Goal: Task Accomplishment & Management: Use online tool/utility

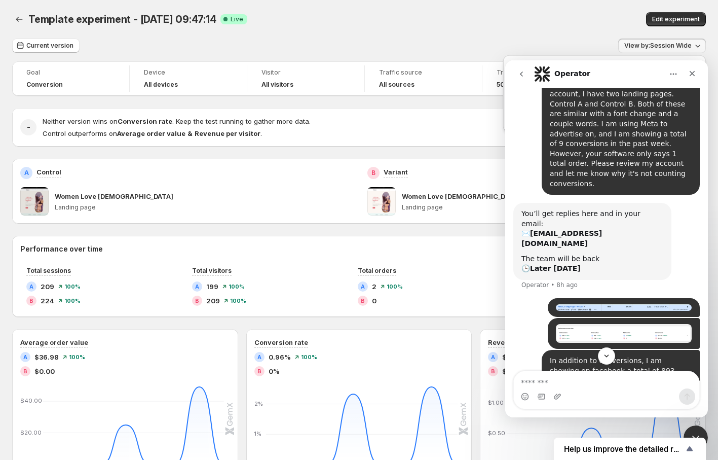
scroll to position [223, 0]
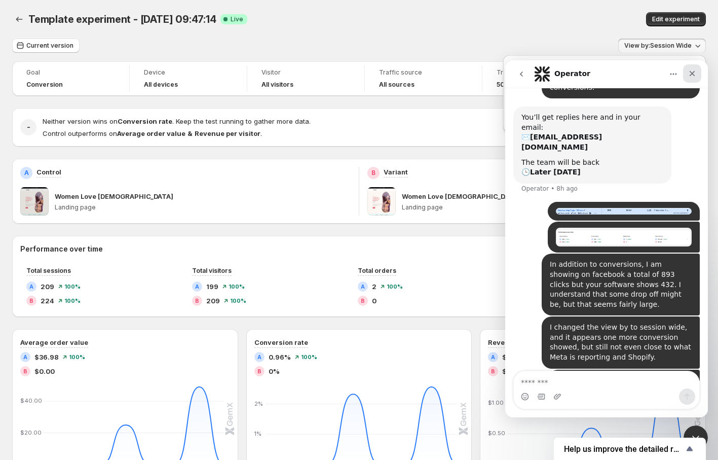
click at [693, 76] on icon "Close" at bounding box center [692, 73] width 8 height 8
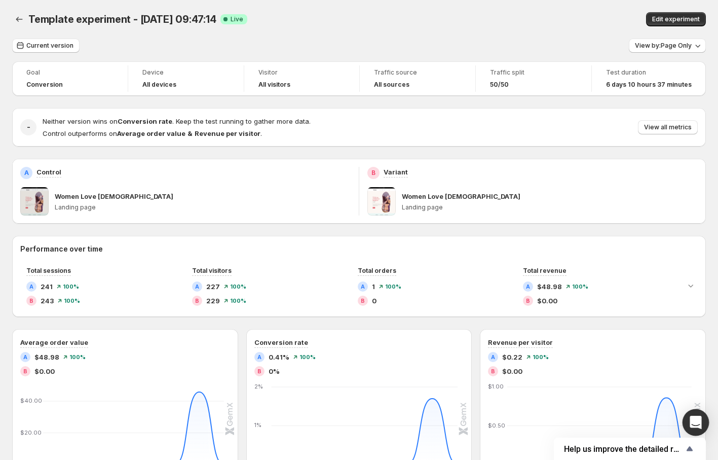
click at [693, 420] on icon "Open Intercom Messenger" at bounding box center [696, 422] width 12 height 13
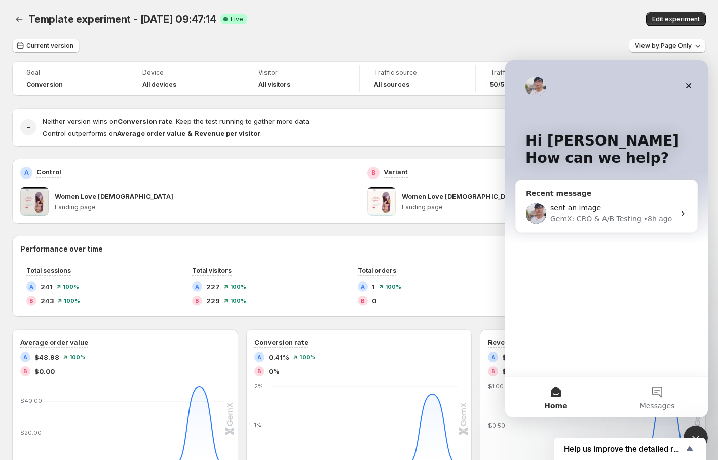
click at [581, 221] on div "GemX: CRO & A/B Testing" at bounding box center [595, 218] width 91 height 11
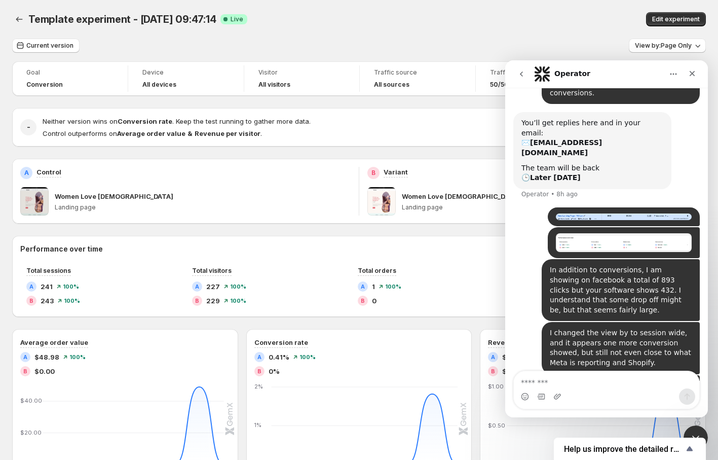
scroll to position [223, 0]
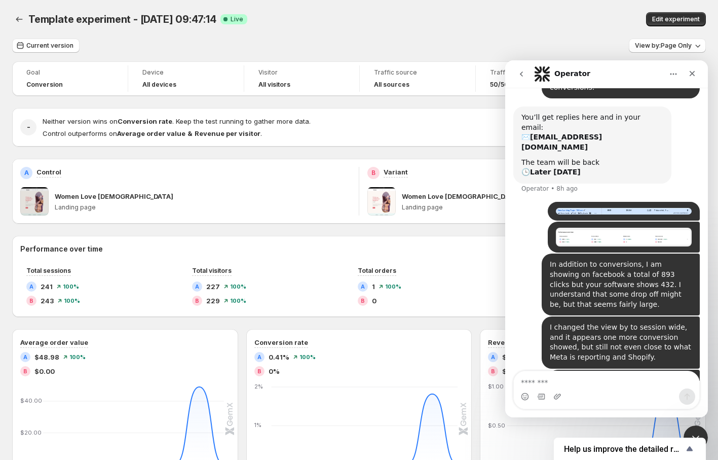
click at [552, 386] on textarea "Message…" at bounding box center [607, 379] width 186 height 17
type textarea "******"
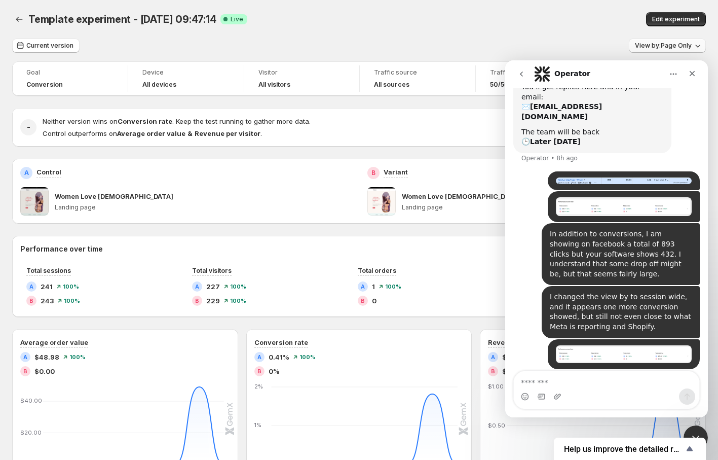
click at [649, 44] on span "View by: Page Only" at bounding box center [663, 46] width 57 height 8
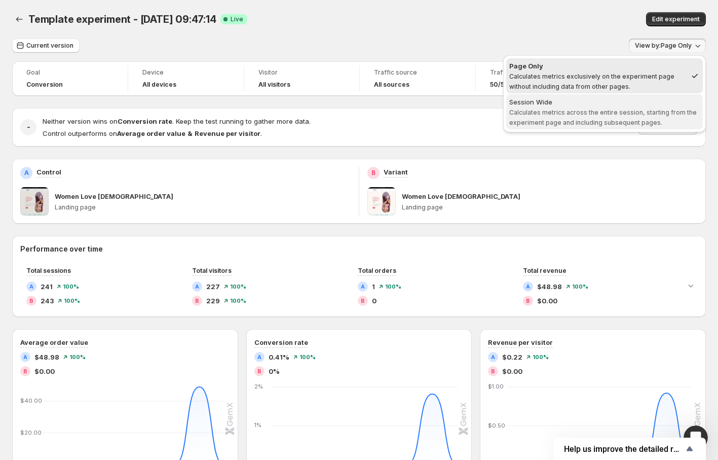
click at [597, 109] on span "Calculates metrics across the entire session, starting from the experiment page…" at bounding box center [603, 117] width 188 height 18
